Goal: Task Accomplishment & Management: Use online tool/utility

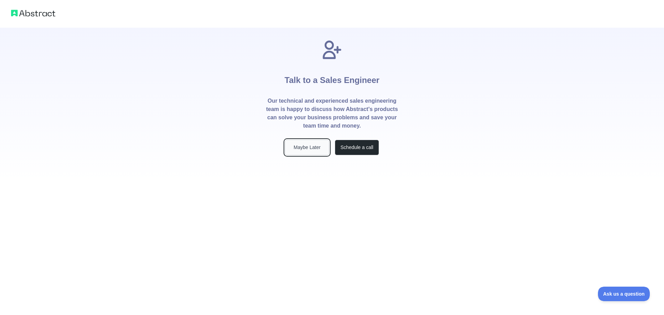
click at [311, 149] on button "Maybe Later" at bounding box center [307, 148] width 44 height 16
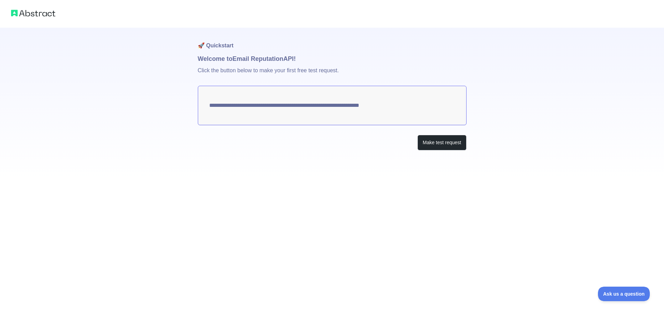
click at [261, 106] on textarea "**********" at bounding box center [332, 105] width 269 height 39
click at [447, 145] on button "Make test request" at bounding box center [441, 143] width 49 height 16
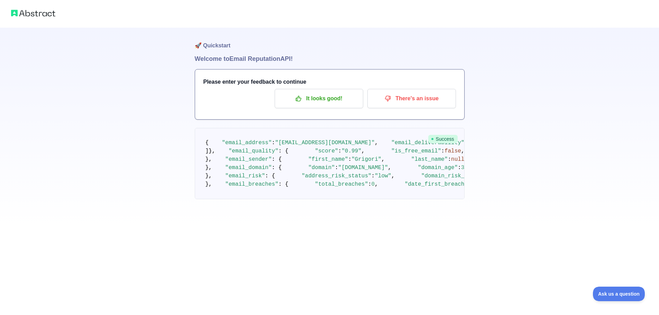
scroll to position [35, 0]
click at [317, 93] on p "It looks good!" at bounding box center [319, 99] width 78 height 12
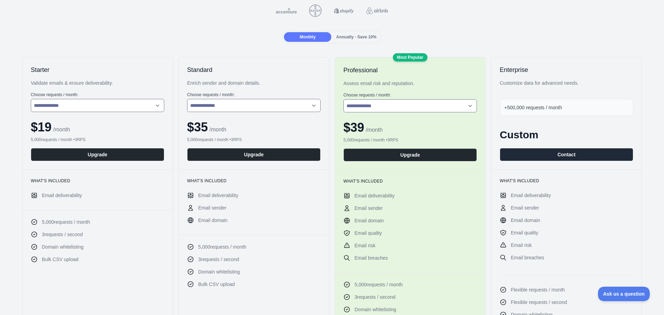
scroll to position [104, 0]
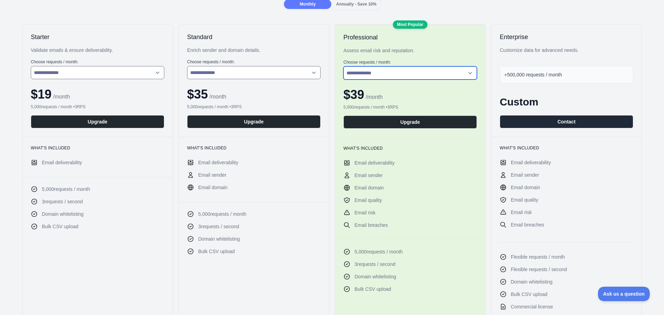
click at [414, 72] on select "**********" at bounding box center [409, 72] width 133 height 13
click at [220, 188] on span "Email domain" at bounding box center [212, 187] width 29 height 7
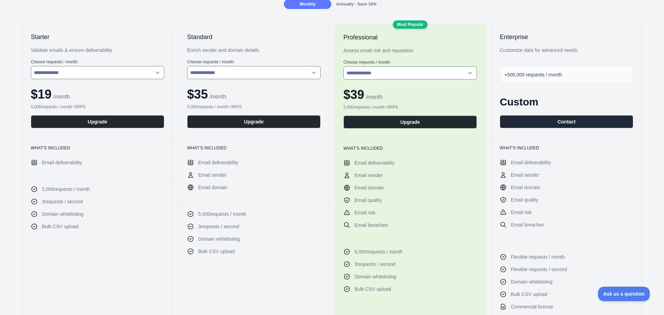
click at [192, 188] on icon at bounding box center [190, 187] width 5 height 5
click at [214, 177] on span "Email sender" at bounding box center [212, 175] width 28 height 7
click at [254, 188] on li "Email domain" at bounding box center [253, 187] width 133 height 7
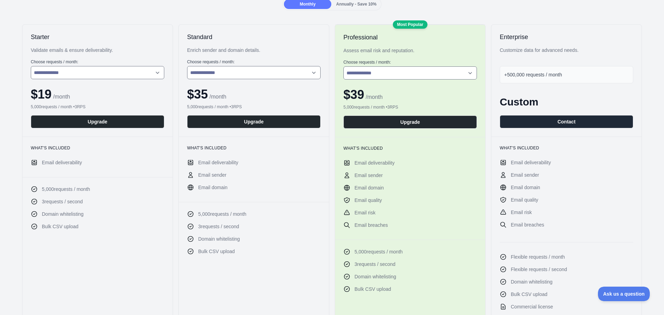
click at [209, 240] on span "Domain whitelisting" at bounding box center [219, 238] width 42 height 7
click at [188, 240] on icon at bounding box center [190, 239] width 5 height 5
click at [92, 74] on select "**********" at bounding box center [97, 72] width 133 height 13
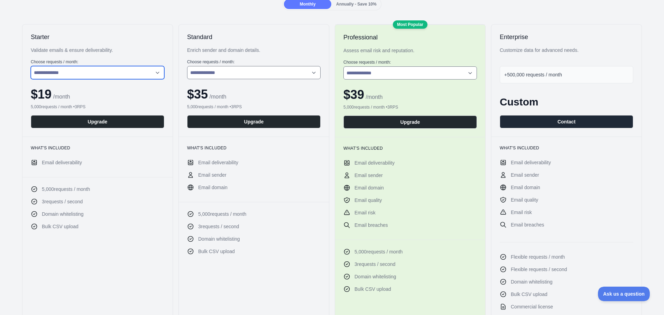
click at [31, 66] on select "**********" at bounding box center [97, 72] width 133 height 13
click at [19, 46] on div "**********" at bounding box center [332, 203] width 653 height 359
click at [62, 163] on span "Email deliverability" at bounding box center [62, 162] width 40 height 7
click at [37, 162] on icon at bounding box center [34, 162] width 7 height 7
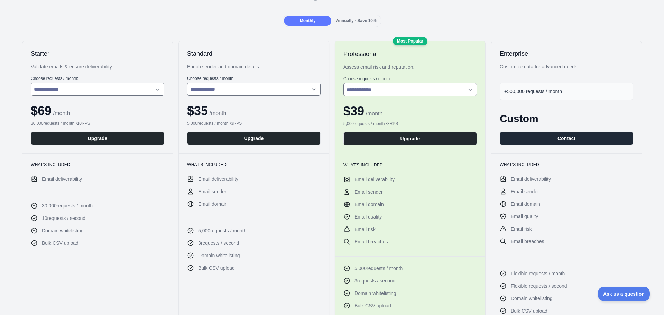
scroll to position [69, 0]
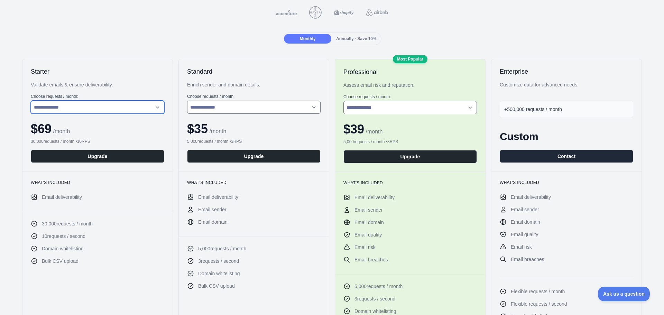
click at [91, 107] on select "**********" at bounding box center [97, 107] width 133 height 13
click at [31, 101] on select "**********" at bounding box center [97, 107] width 133 height 13
click at [74, 104] on select "**********" at bounding box center [97, 107] width 133 height 13
click at [31, 101] on select "**********" at bounding box center [97, 107] width 133 height 13
click at [24, 119] on div "**********" at bounding box center [97, 115] width 150 height 112
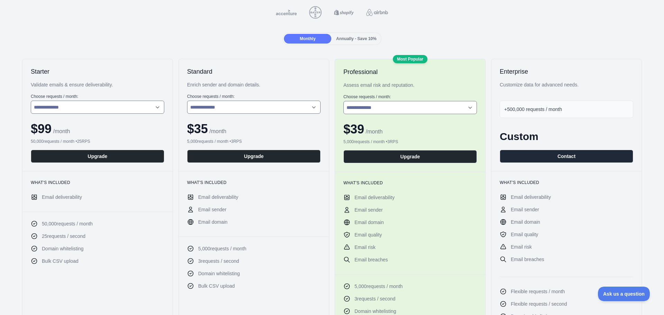
click at [75, 248] on span "Domain whitelisting" at bounding box center [63, 248] width 42 height 7
click at [80, 254] on ul "50,000 requests / month 25 requests / second Domain whitelisting Bulk CSV upload" at bounding box center [97, 242] width 133 height 44
click at [79, 248] on span "Domain whitelisting" at bounding box center [63, 248] width 42 height 7
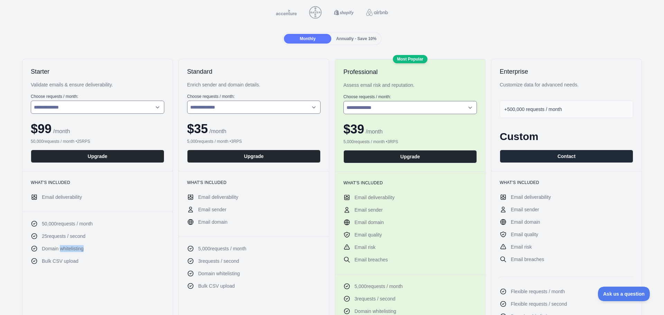
click at [79, 248] on span "Domain whitelisting" at bounding box center [63, 248] width 42 height 7
click at [78, 248] on span "Domain whitelisting" at bounding box center [63, 248] width 42 height 7
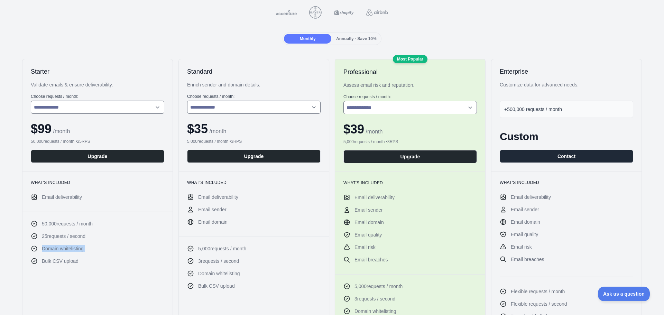
click at [89, 249] on li "Domain whitelisting" at bounding box center [97, 248] width 133 height 7
click at [82, 249] on span "Domain whitelisting" at bounding box center [63, 248] width 42 height 7
click at [123, 243] on ul "50,000 requests / month 25 requests / second Domain whitelisting Bulk CSV upload" at bounding box center [97, 242] width 133 height 44
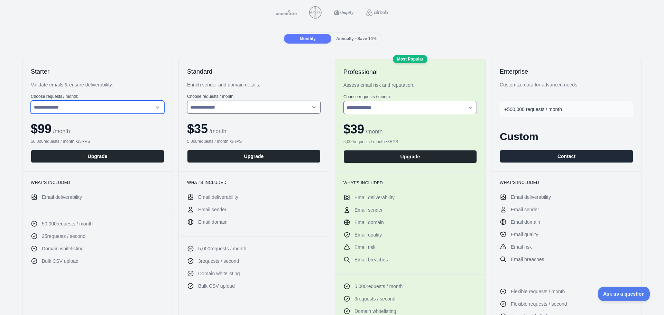
click at [90, 105] on select "**********" at bounding box center [97, 107] width 133 height 13
click at [98, 105] on select "**********" at bounding box center [97, 107] width 133 height 13
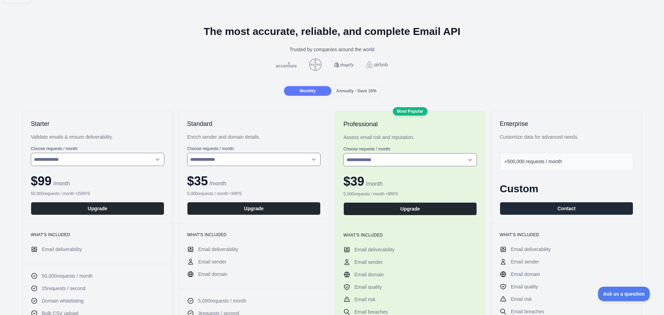
scroll to position [0, 0]
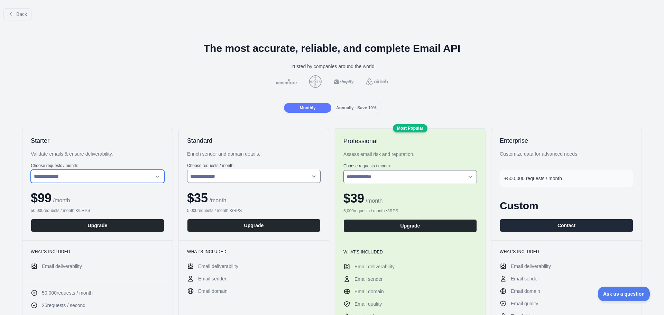
click at [89, 176] on select "**********" at bounding box center [97, 176] width 133 height 13
select select "*"
click at [31, 170] on select "**********" at bounding box center [97, 176] width 133 height 13
click at [100, 87] on div at bounding box center [332, 81] width 653 height 12
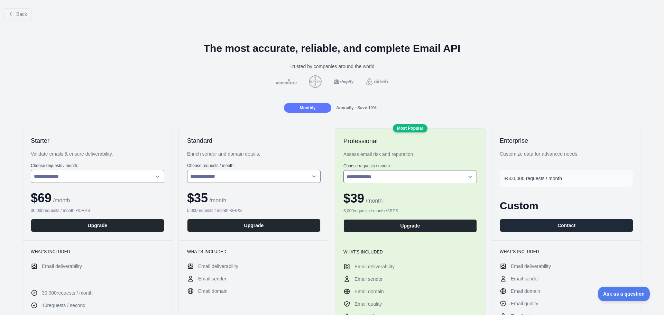
click at [376, 78] on div at bounding box center [332, 81] width 653 height 12
click at [100, 223] on button "Upgrade" at bounding box center [97, 225] width 133 height 13
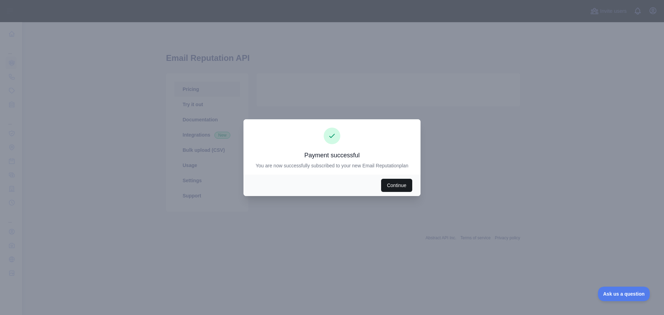
click at [402, 181] on button "Continue" at bounding box center [396, 185] width 31 height 13
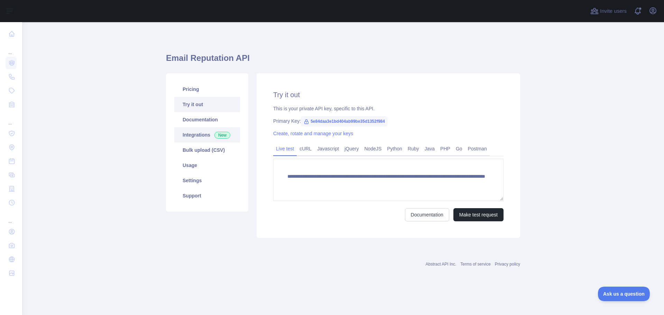
click at [197, 135] on link "Integrations New" at bounding box center [207, 134] width 66 height 15
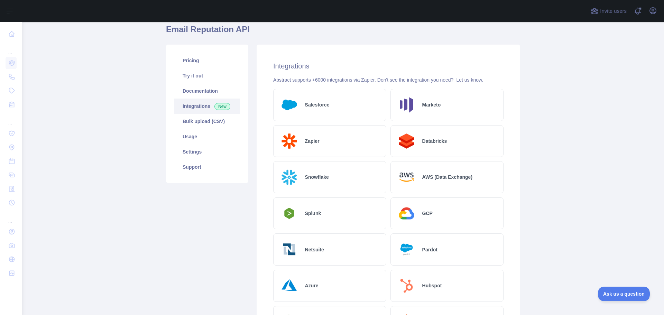
scroll to position [24, 0]
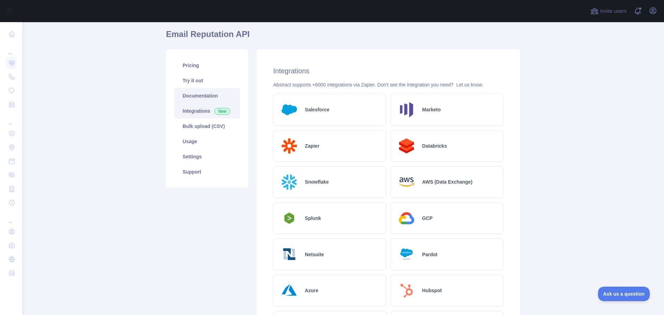
click at [197, 92] on link "Documentation" at bounding box center [207, 95] width 66 height 15
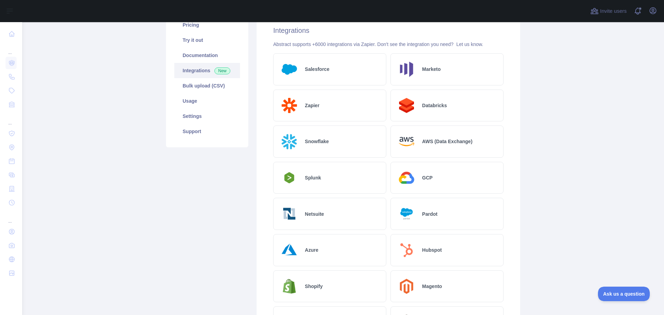
scroll to position [0, 0]
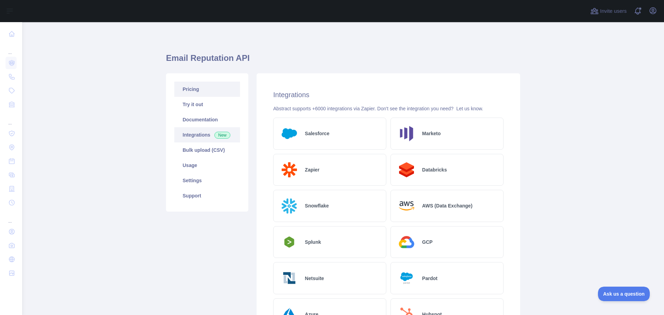
click at [194, 87] on link "Pricing" at bounding box center [207, 89] width 66 height 15
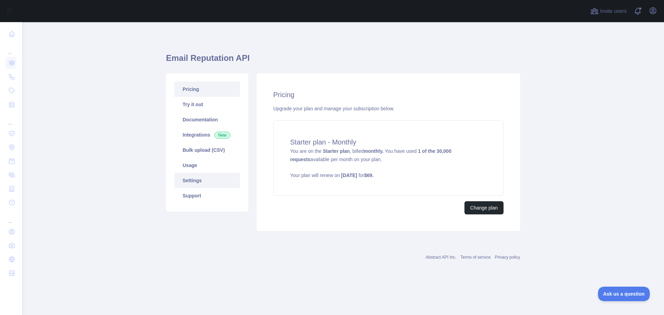
click at [199, 182] on link "Settings" at bounding box center [207, 180] width 66 height 15
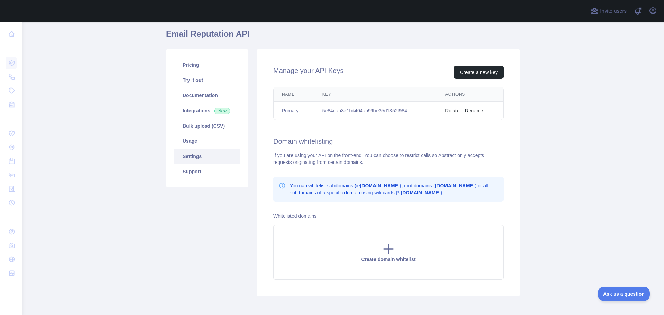
scroll to position [57, 0]
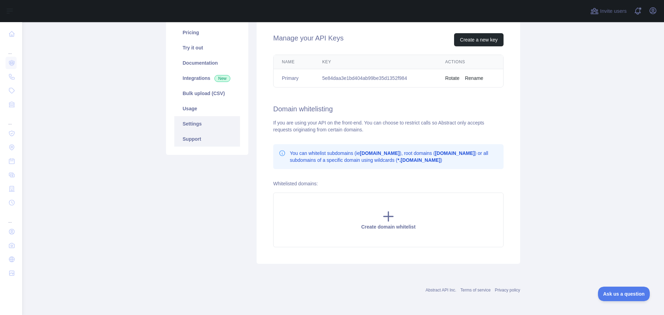
click at [194, 139] on link "Support" at bounding box center [207, 138] width 66 height 15
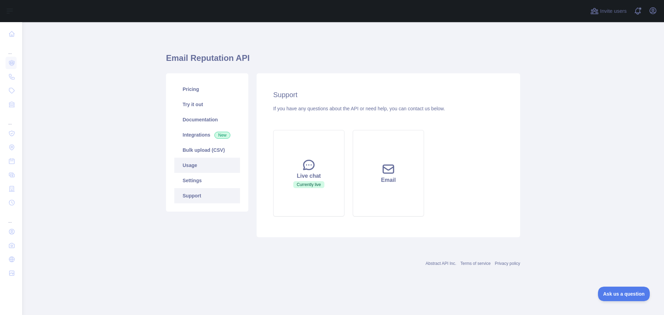
click at [193, 172] on link "Usage" at bounding box center [207, 165] width 66 height 15
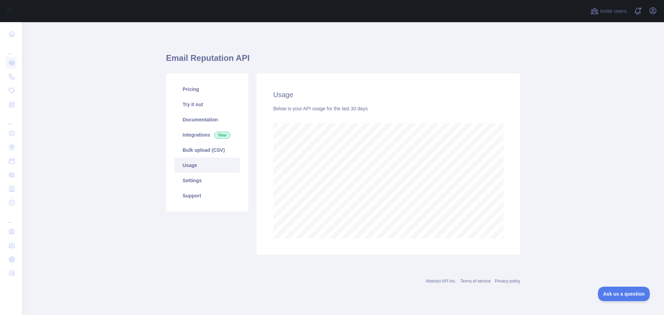
scroll to position [293, 642]
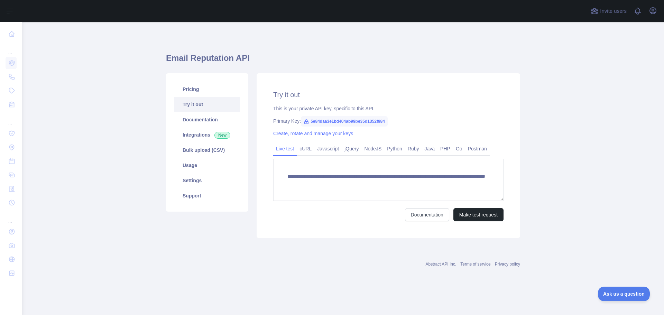
click at [320, 108] on div "This is your private API key, specific to this API." at bounding box center [388, 108] width 230 height 7
click at [329, 120] on span "5e84daa3e1bd404ab99be35d1352f984" at bounding box center [344, 121] width 87 height 10
copy span "5e84daa3e1bd404ab99be35d1352f984"
click at [443, 151] on link "PHP" at bounding box center [445, 148] width 16 height 11
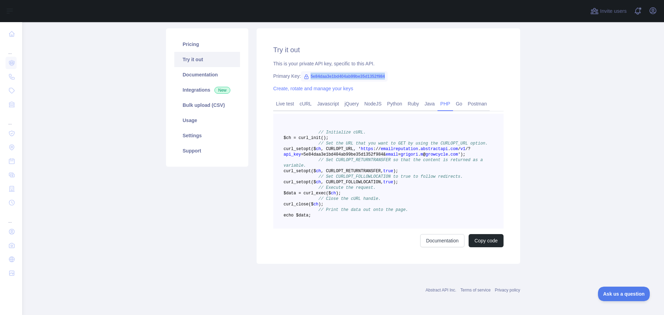
scroll to position [78, 0]
click at [482, 239] on button "Copy code" at bounding box center [486, 240] width 35 height 13
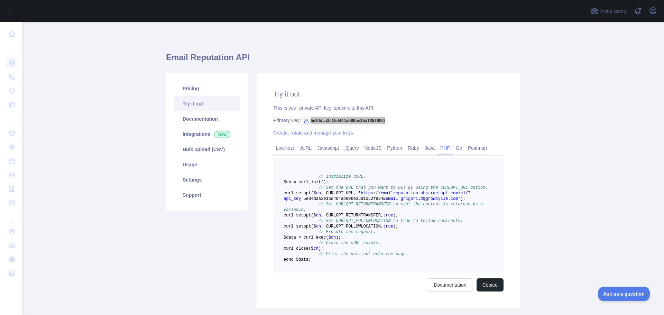
scroll to position [0, 0]
click at [197, 118] on link "Documentation" at bounding box center [207, 119] width 66 height 15
click at [192, 182] on link "Settings" at bounding box center [207, 180] width 66 height 15
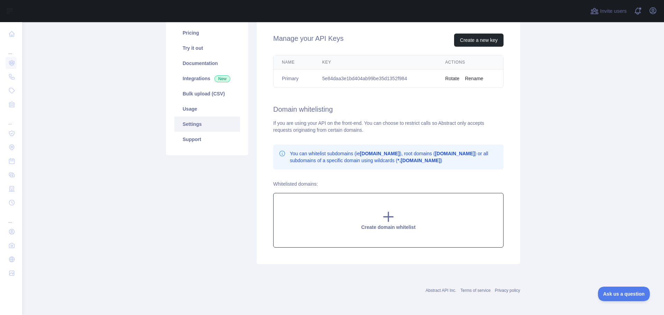
scroll to position [57, 0]
click at [192, 108] on link "Usage" at bounding box center [207, 108] width 66 height 15
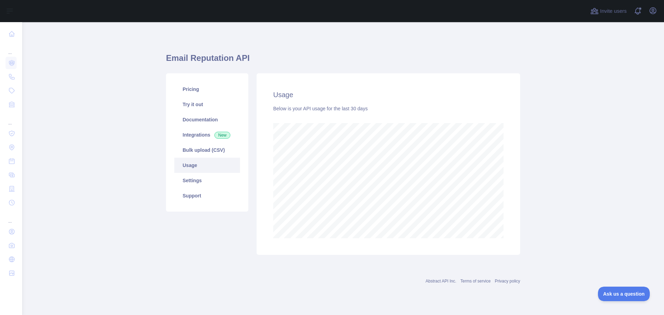
scroll to position [293, 642]
click at [197, 103] on link "Try it out" at bounding box center [207, 104] width 66 height 15
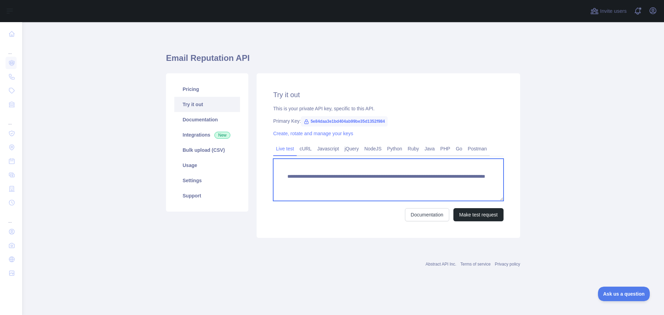
click at [350, 180] on textarea "**********" at bounding box center [388, 180] width 230 height 42
drag, startPoint x: 408, startPoint y: 182, endPoint x: 430, endPoint y: 183, distance: 21.8
click at [430, 183] on textarea "**********" at bounding box center [388, 180] width 230 height 42
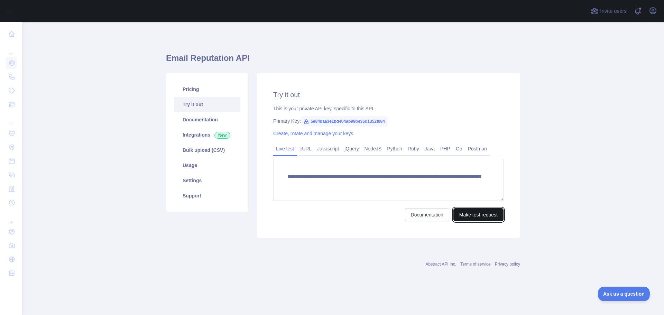
click at [472, 216] on button "Make test request" at bounding box center [478, 214] width 50 height 13
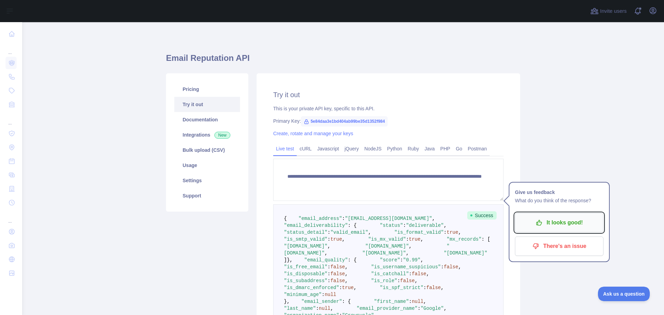
click at [540, 226] on icon "button" at bounding box center [539, 222] width 7 height 7
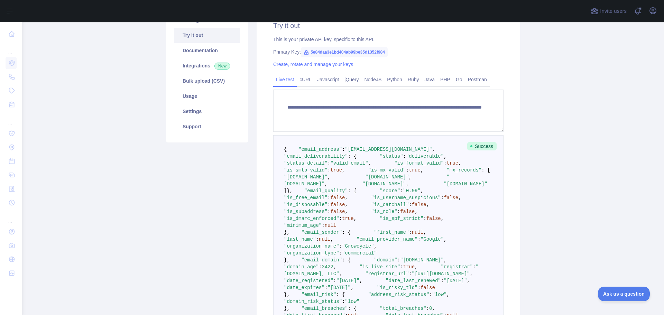
scroll to position [35, 0]
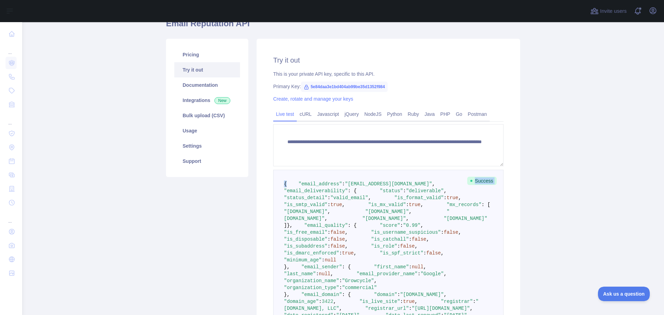
drag, startPoint x: 469, startPoint y: 180, endPoint x: 507, endPoint y: 184, distance: 38.2
click at [495, 183] on div "Success { "email_address" : "[EMAIL_ADDRESS][DOMAIN_NAME]" , "email_deliverabil…" at bounding box center [388, 270] width 230 height 201
click at [556, 188] on main "**********" at bounding box center [343, 168] width 642 height 293
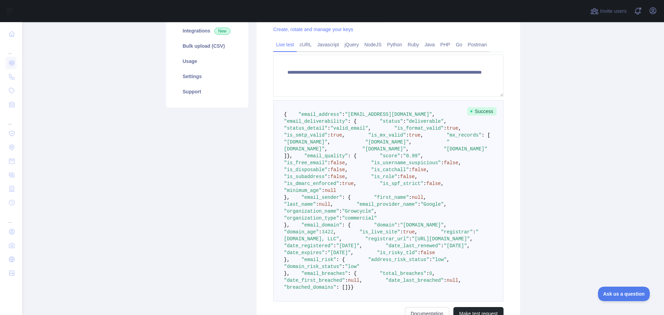
scroll to position [104, 0]
click at [406, 124] on span ""deliverable"" at bounding box center [425, 122] width 38 height 6
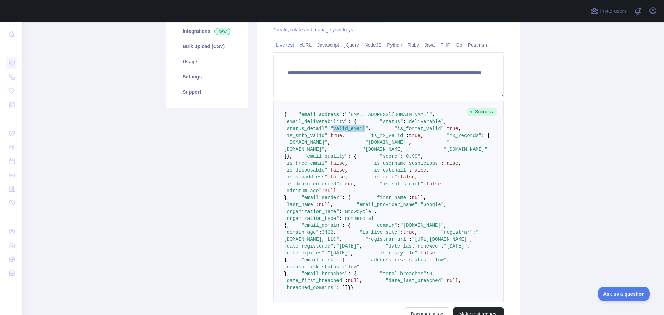
drag, startPoint x: 349, startPoint y: 142, endPoint x: 381, endPoint y: 142, distance: 31.8
click at [368, 131] on span ""valid_email"" at bounding box center [349, 129] width 38 height 6
click at [416, 154] on pre "{ "email_address" : "[EMAIL_ADDRESS][DOMAIN_NAME]" , "email_deliverability" : {…" at bounding box center [388, 201] width 230 height 201
drag, startPoint x: 378, startPoint y: 143, endPoint x: 350, endPoint y: 144, distance: 28.0
click at [350, 131] on span ""valid_email"" at bounding box center [349, 129] width 38 height 6
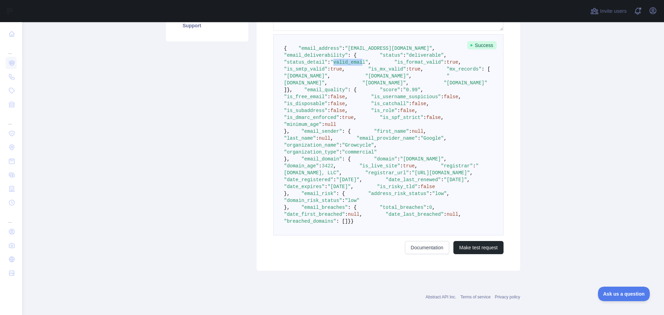
scroll to position [173, 0]
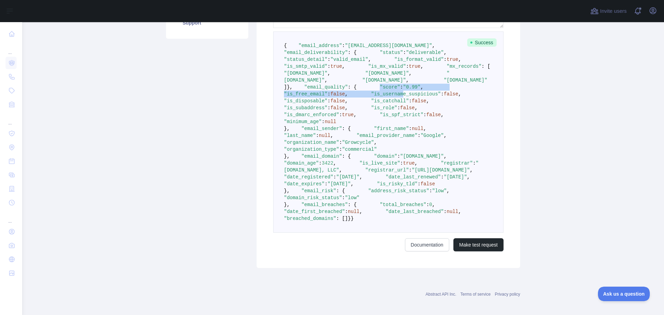
drag, startPoint x: 304, startPoint y: 164, endPoint x: 335, endPoint y: 175, distance: 33.6
click at [333, 174] on code "{ "email_address" : "[EMAIL_ADDRESS][DOMAIN_NAME]" , "email_deliverability" : {…" at bounding box center [404, 132] width 241 height 178
click at [370, 182] on pre "{ "email_address" : "[EMAIL_ADDRESS][DOMAIN_NAME]" , "email_deliverability" : {…" at bounding box center [388, 131] width 230 height 201
drag, startPoint x: 340, startPoint y: 162, endPoint x: 329, endPoint y: 163, distance: 10.8
click at [403, 90] on span ""0.99"" at bounding box center [411, 87] width 17 height 6
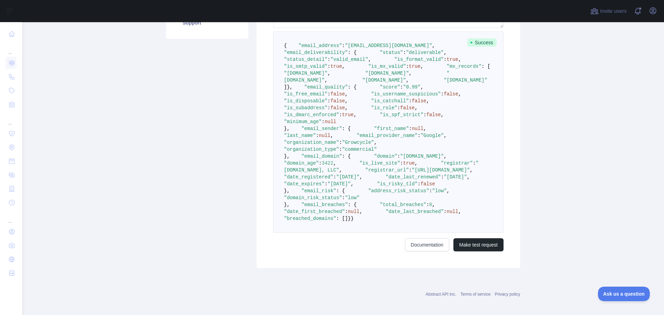
click at [412, 212] on pre "{ "email_address" : "[EMAIL_ADDRESS][DOMAIN_NAME]" , "email_deliverability" : {…" at bounding box center [388, 131] width 230 height 201
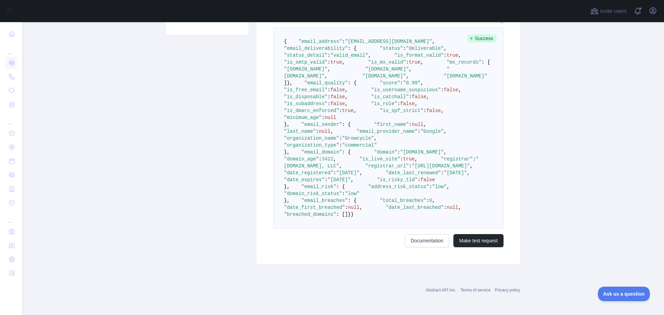
scroll to position [242, 0]
click at [370, 141] on span ""Growcycle"" at bounding box center [358, 139] width 32 height 6
click at [437, 203] on pre "{ "email_address" : "[EMAIL_ADDRESS][DOMAIN_NAME]" , "email_deliverability" : {…" at bounding box center [388, 127] width 230 height 201
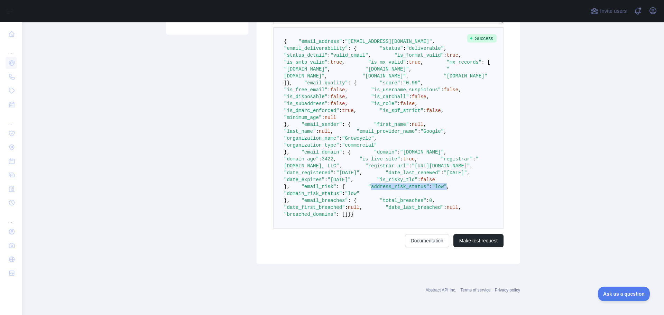
drag, startPoint x: 306, startPoint y: 165, endPoint x: 376, endPoint y: 163, distance: 70.6
click at [376, 184] on span ""address_risk_status" : "low" ," at bounding box center [397, 187] width 104 height 6
click at [419, 151] on pre "{ "email_address" : "[EMAIL_ADDRESS][DOMAIN_NAME]" , "email_deliverability" : {…" at bounding box center [388, 127] width 230 height 201
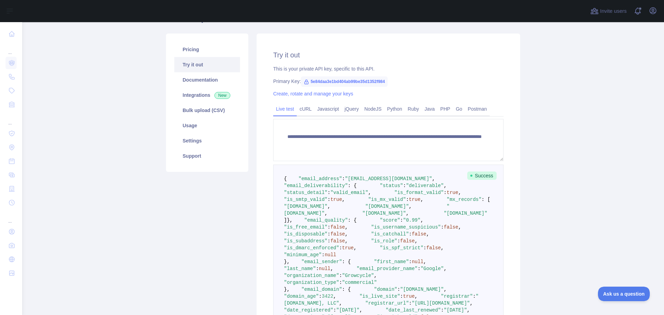
scroll to position [35, 0]
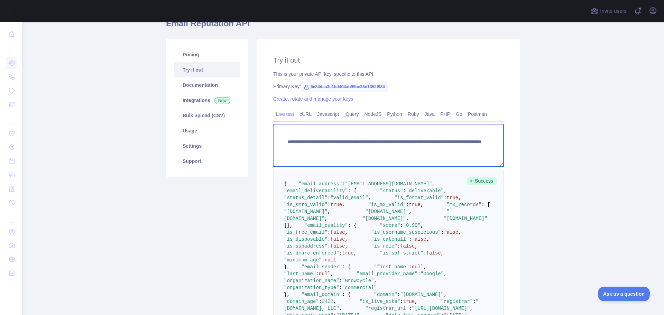
click at [416, 145] on textarea "**********" at bounding box center [388, 145] width 230 height 42
click at [421, 149] on textarea "**********" at bounding box center [388, 145] width 230 height 42
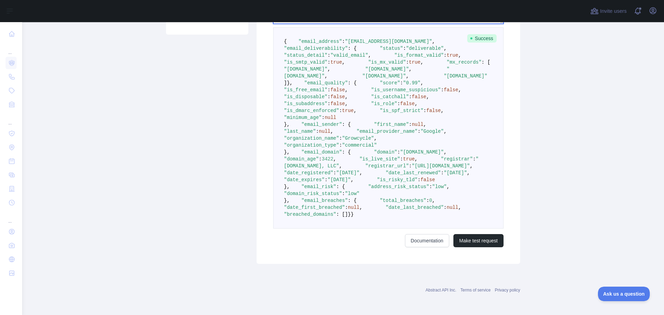
scroll to position [391, 0]
click at [481, 248] on div "**********" at bounding box center [388, 80] width 263 height 368
click at [484, 244] on button "Make test request" at bounding box center [478, 240] width 50 height 13
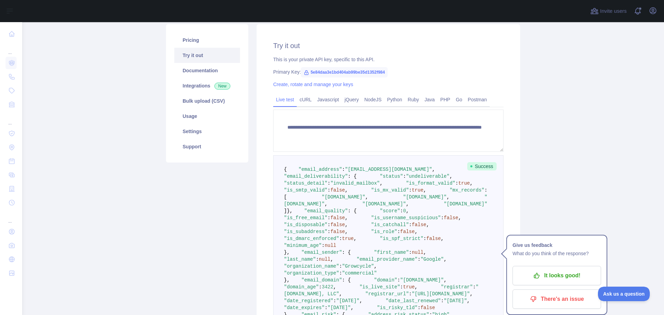
scroll to position [46, 0]
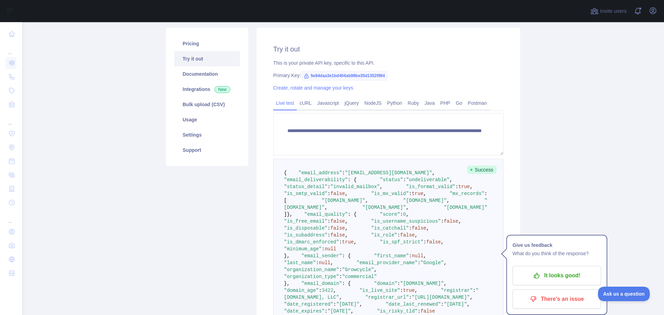
click at [363, 189] on span ""invalid_mailbox"" at bounding box center [354, 187] width 49 height 6
click at [352, 189] on span ""invalid_mailbox"" at bounding box center [354, 187] width 49 height 6
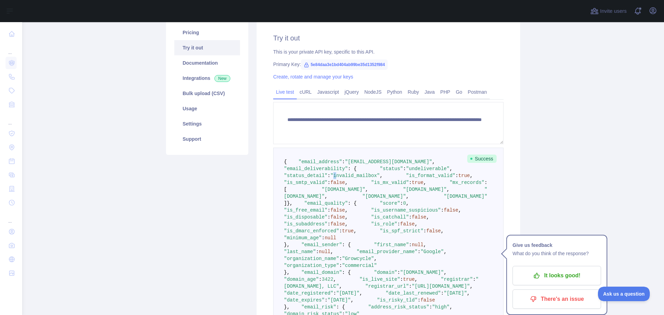
scroll to position [0, 0]
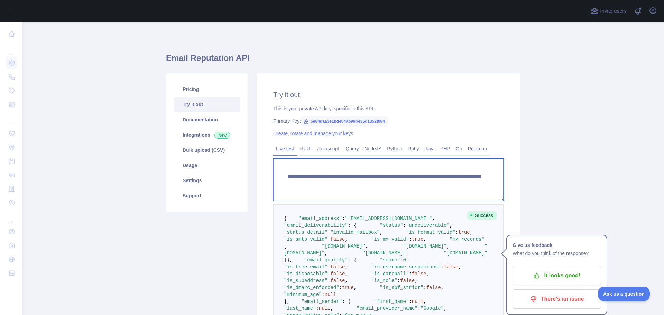
drag, startPoint x: 421, startPoint y: 182, endPoint x: 404, endPoint y: 182, distance: 16.9
click at [404, 182] on textarea "**********" at bounding box center [388, 180] width 230 height 42
click at [405, 183] on textarea "**********" at bounding box center [388, 180] width 230 height 42
drag, startPoint x: 405, startPoint y: 183, endPoint x: 455, endPoint y: 183, distance: 50.1
click at [455, 183] on textarea "**********" at bounding box center [388, 180] width 230 height 42
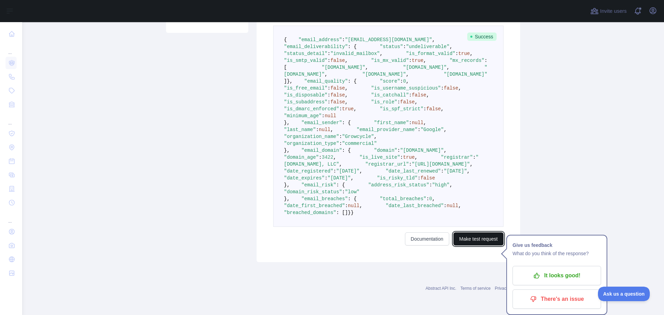
click at [488, 240] on button "Make test request" at bounding box center [478, 238] width 50 height 13
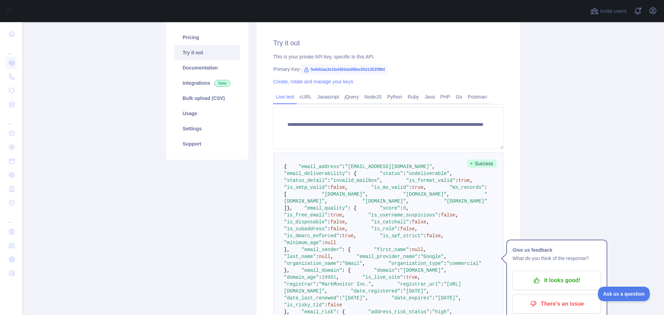
scroll to position [46, 0]
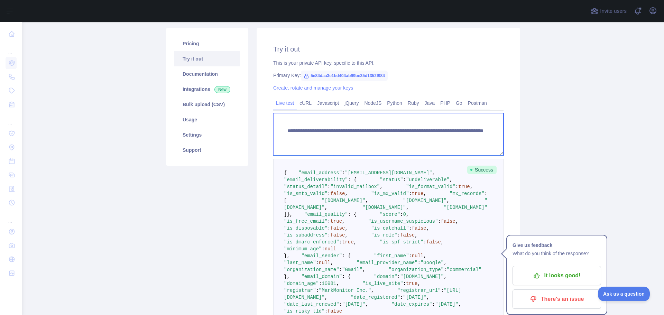
click at [434, 137] on textarea "**********" at bounding box center [388, 134] width 230 height 42
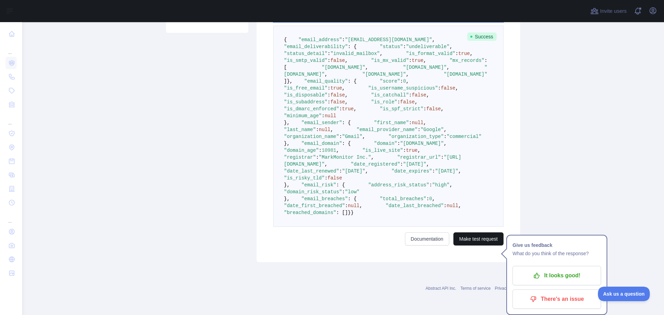
type textarea "**********"
click at [492, 243] on button "Make test request" at bounding box center [478, 238] width 50 height 13
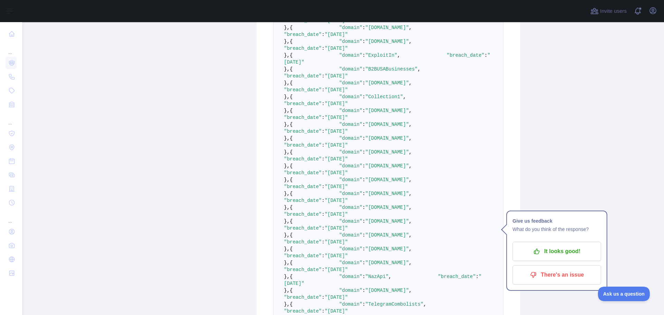
scroll to position [149, 0]
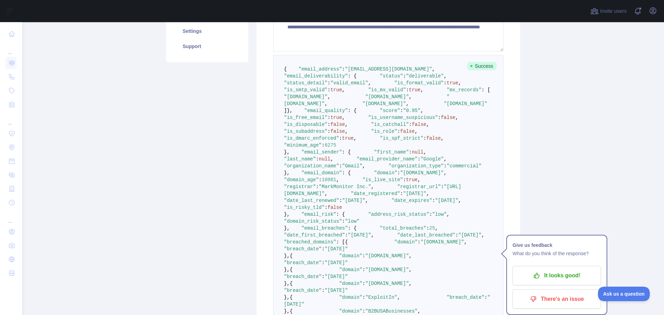
click at [327, 86] on span ""status_detail"" at bounding box center [306, 83] width 44 height 6
drag, startPoint x: 386, startPoint y: 96, endPoint x: 303, endPoint y: 98, distance: 82.7
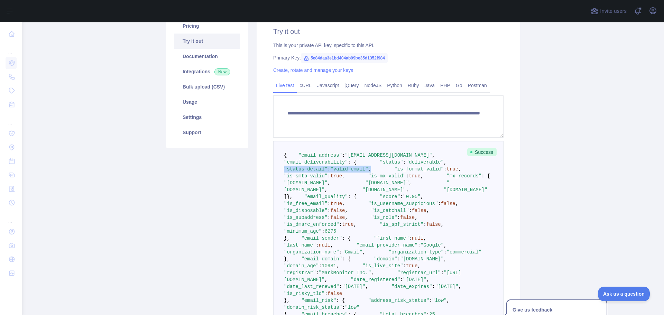
scroll to position [0, 0]
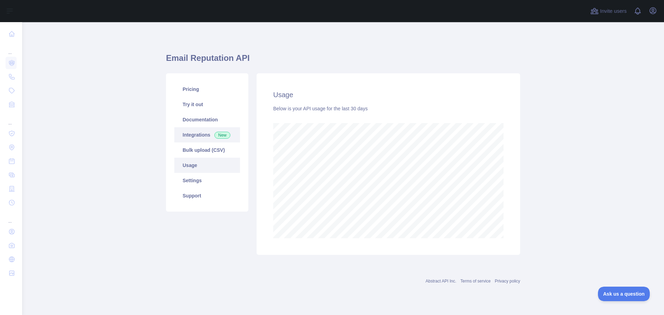
click at [199, 137] on link "Integrations New" at bounding box center [207, 134] width 66 height 15
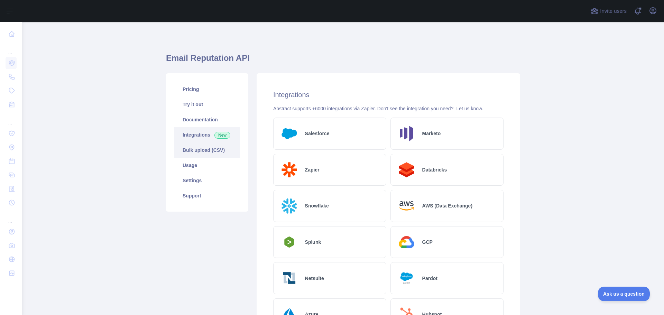
click at [191, 153] on link "Bulk upload (CSV)" at bounding box center [207, 149] width 66 height 15
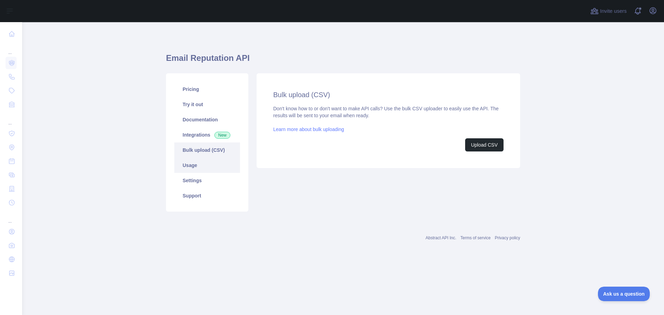
click at [195, 167] on link "Usage" at bounding box center [207, 165] width 66 height 15
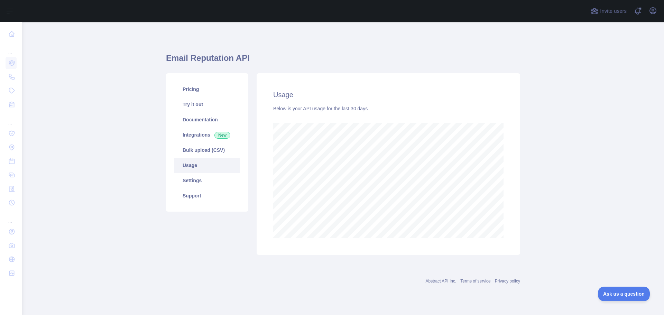
scroll to position [293, 642]
click at [196, 119] on link "Documentation" at bounding box center [207, 119] width 66 height 15
click at [212, 118] on link "Documentation" at bounding box center [207, 119] width 66 height 15
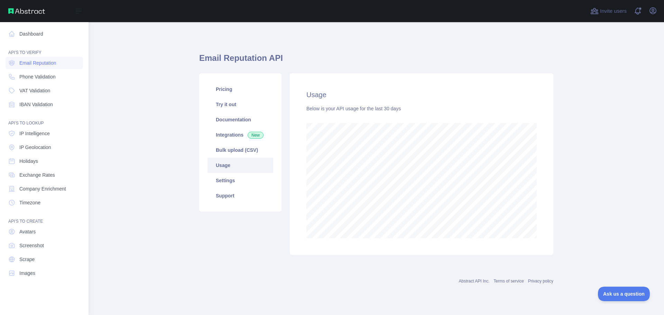
scroll to position [345475, 345193]
click at [36, 136] on span "IP Intelligence" at bounding box center [34, 133] width 30 height 7
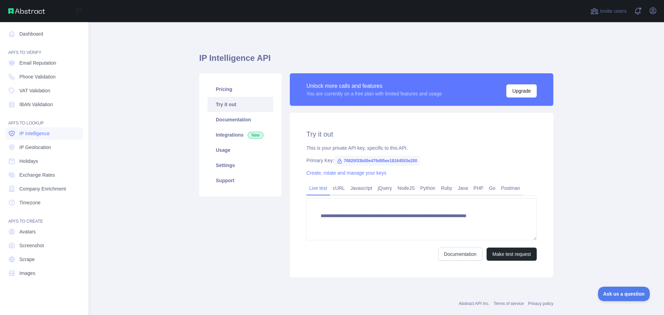
type textarea "**********"
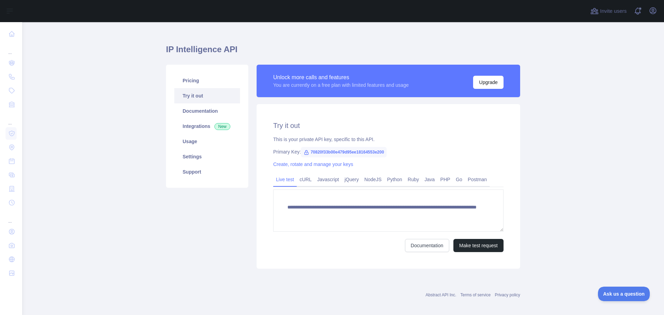
scroll to position [13, 0]
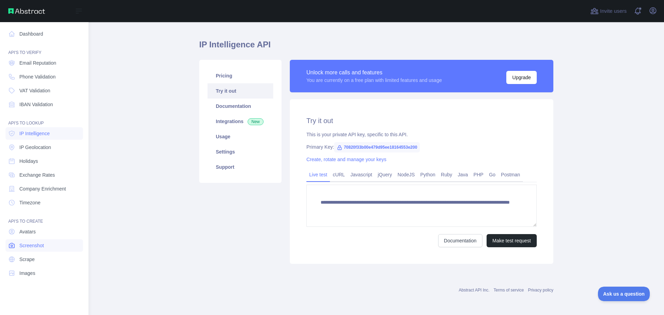
click at [41, 247] on span "Screenshot" at bounding box center [31, 245] width 25 height 7
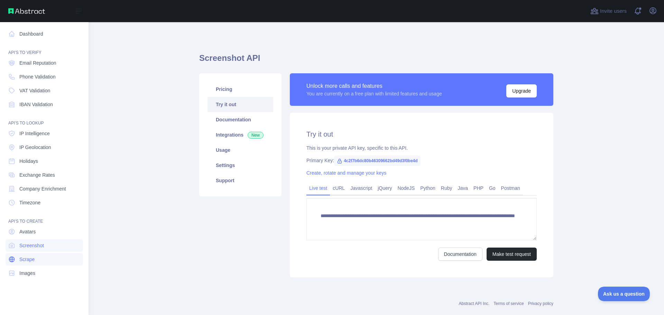
click at [38, 260] on link "Scrape" at bounding box center [44, 259] width 77 height 12
click at [37, 271] on link "Images" at bounding box center [44, 273] width 77 height 12
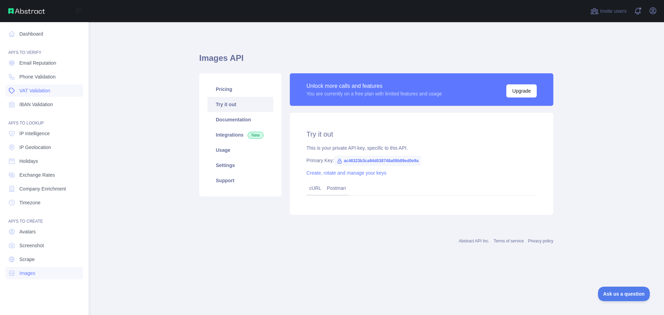
click at [37, 92] on span "VAT Validation" at bounding box center [34, 90] width 31 height 7
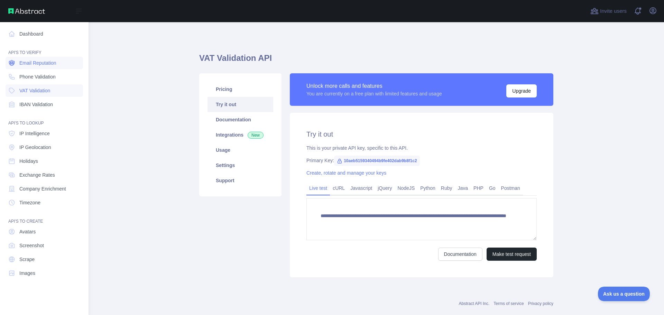
click at [46, 61] on span "Email Reputation" at bounding box center [37, 62] width 37 height 7
